Goal: Go to known website: Go to known website

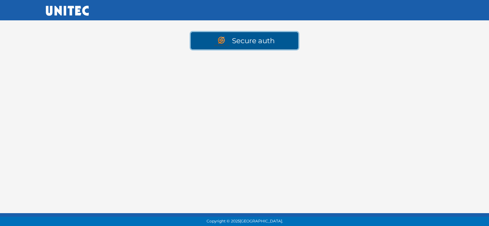
click at [212, 40] on link "Secure auth" at bounding box center [244, 40] width 107 height 17
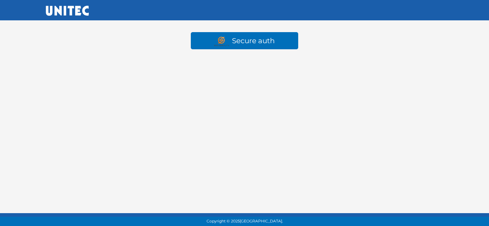
click at [75, 11] on img at bounding box center [67, 11] width 43 height 10
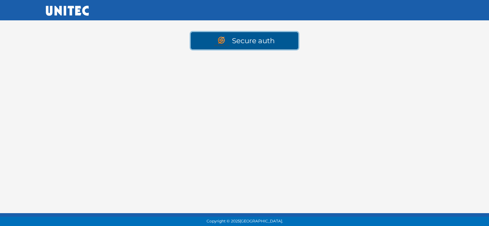
click at [248, 46] on link "Secure auth" at bounding box center [244, 40] width 107 height 17
